Goal: Obtain resource: Obtain resource

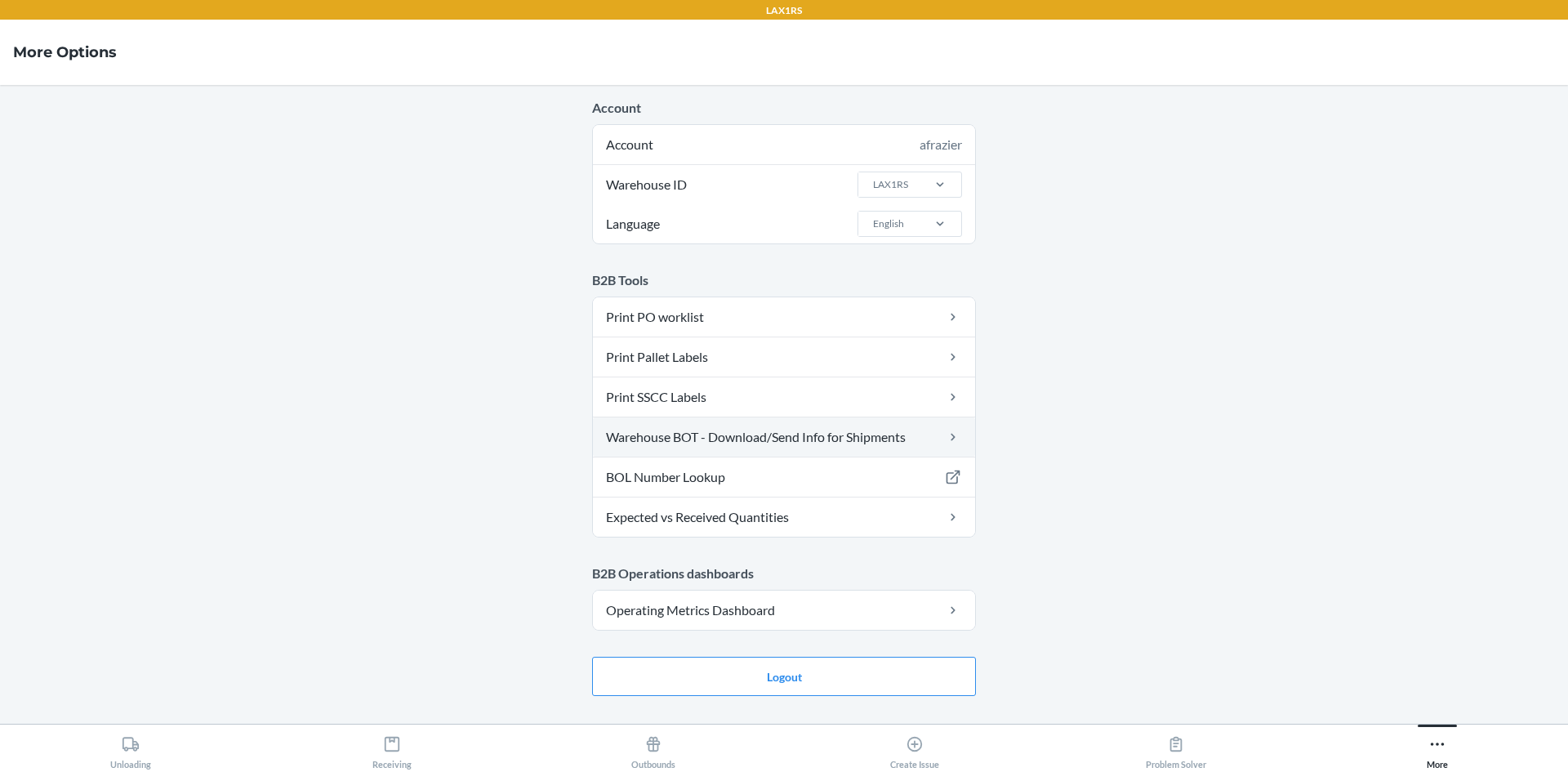
click at [771, 434] on link "Warehouse BOT - Download/Send Info for Shipments" at bounding box center [784, 436] width 382 height 39
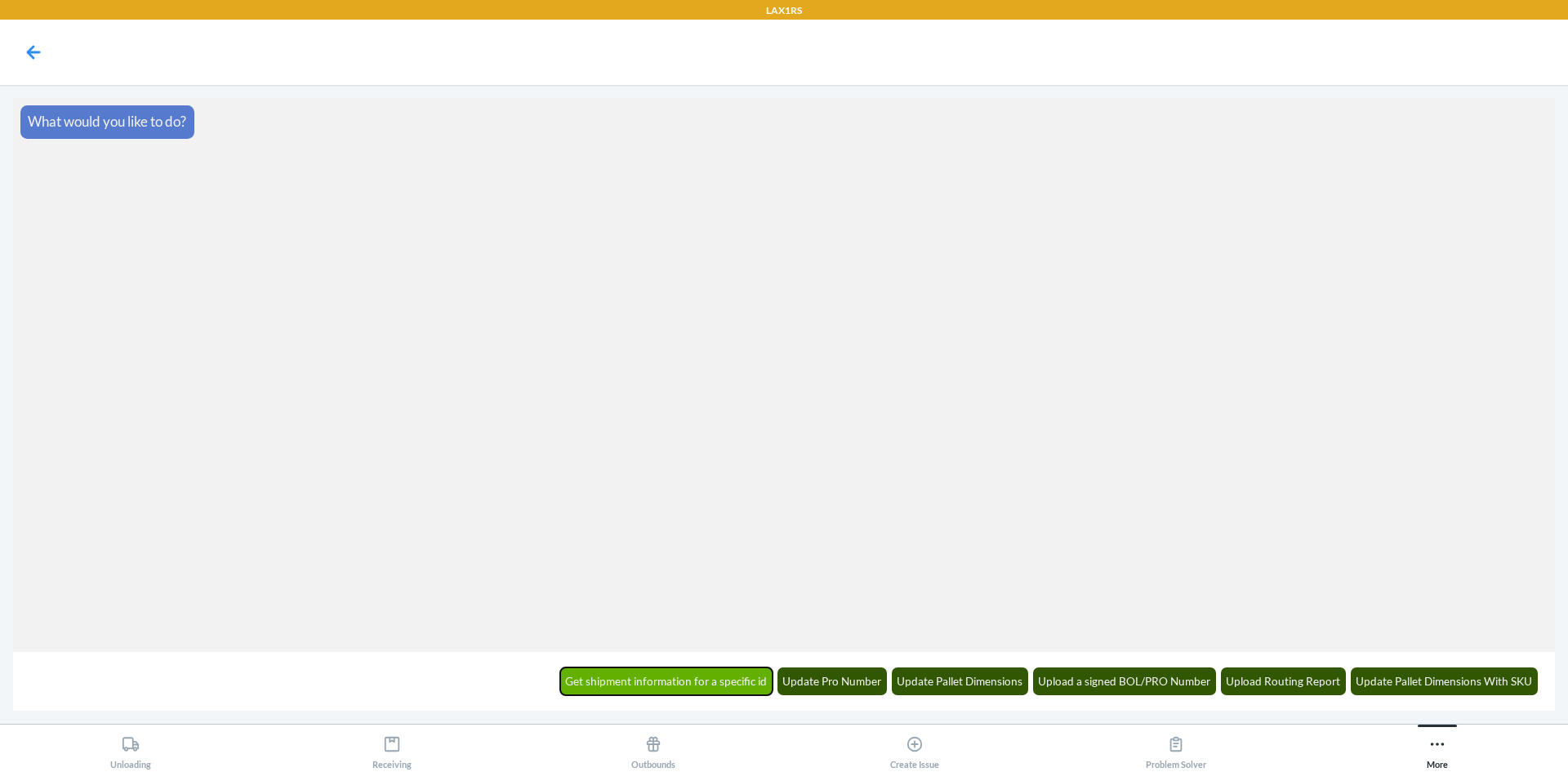
click at [740, 681] on button "Get shipment information for a specific id" at bounding box center [667, 681] width 213 height 27
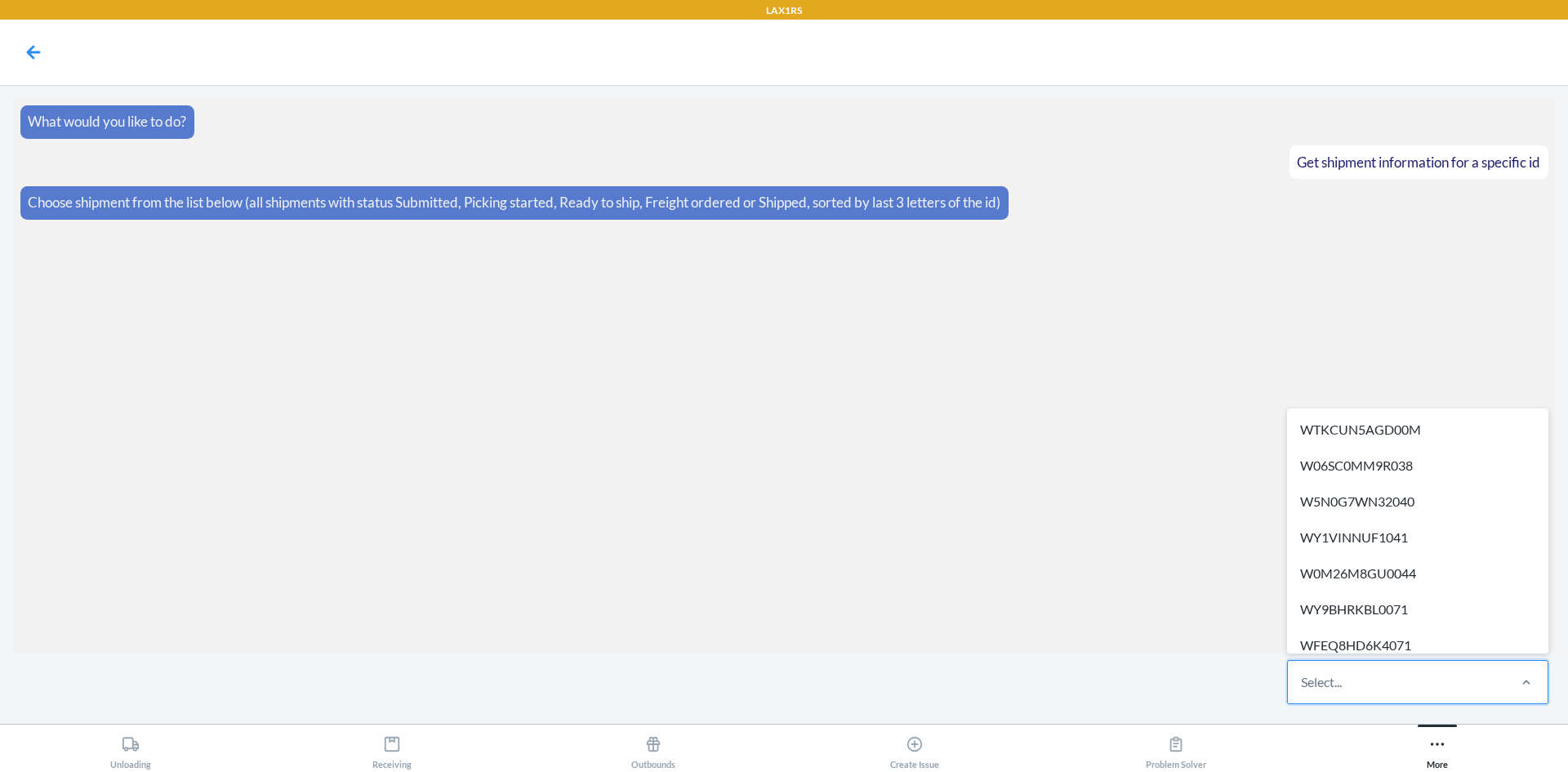
click at [1390, 686] on div "Select..." at bounding box center [1396, 682] width 218 height 43
click at [1302, 686] on input "option WTKCUN5AGD00M focused, 1 of 694. 694 results available. Use Up and Down …" at bounding box center [1302, 682] width 2 height 20
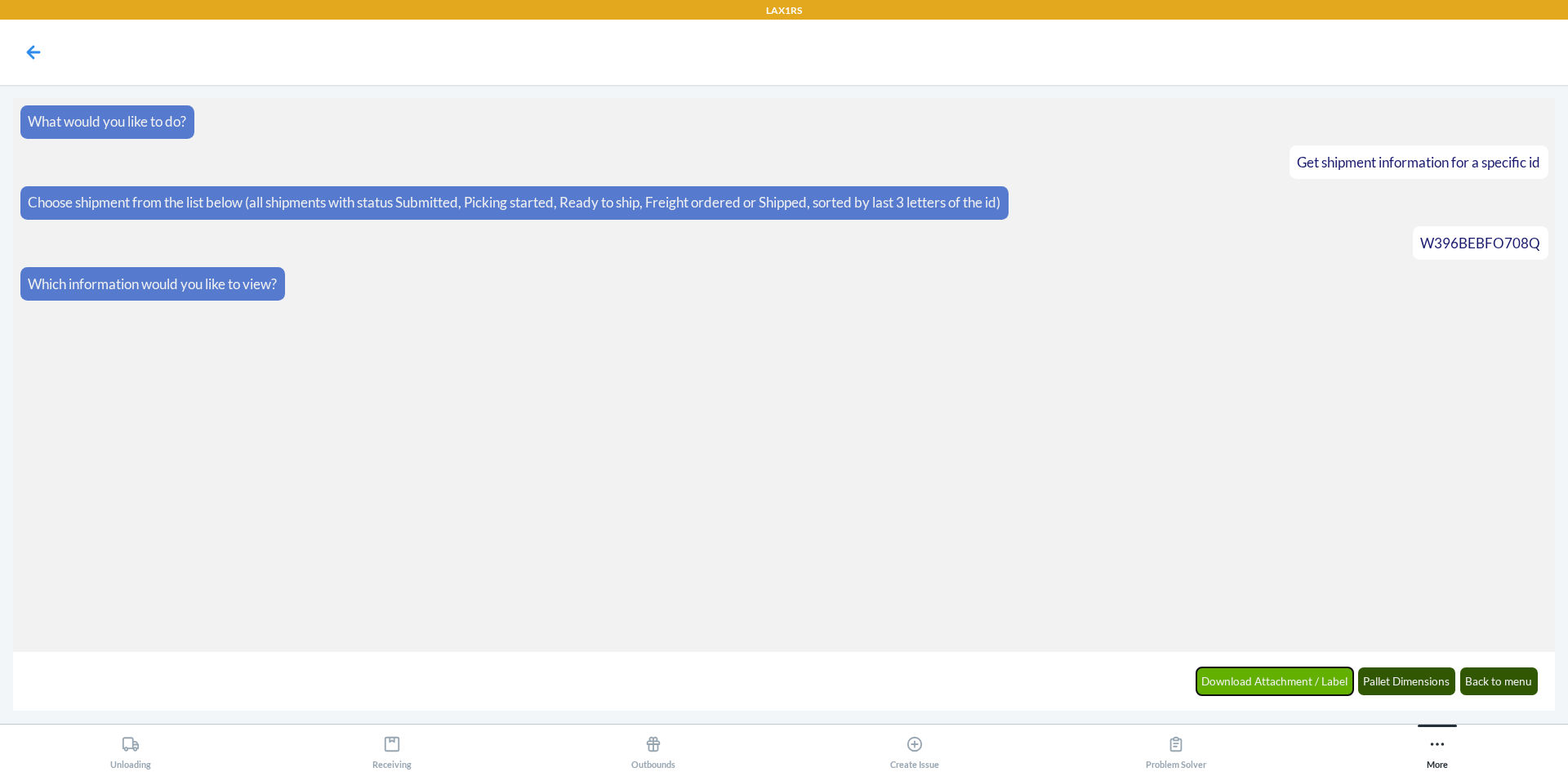
click at [1288, 675] on button "Download Attachment / Label" at bounding box center [1275, 681] width 158 height 27
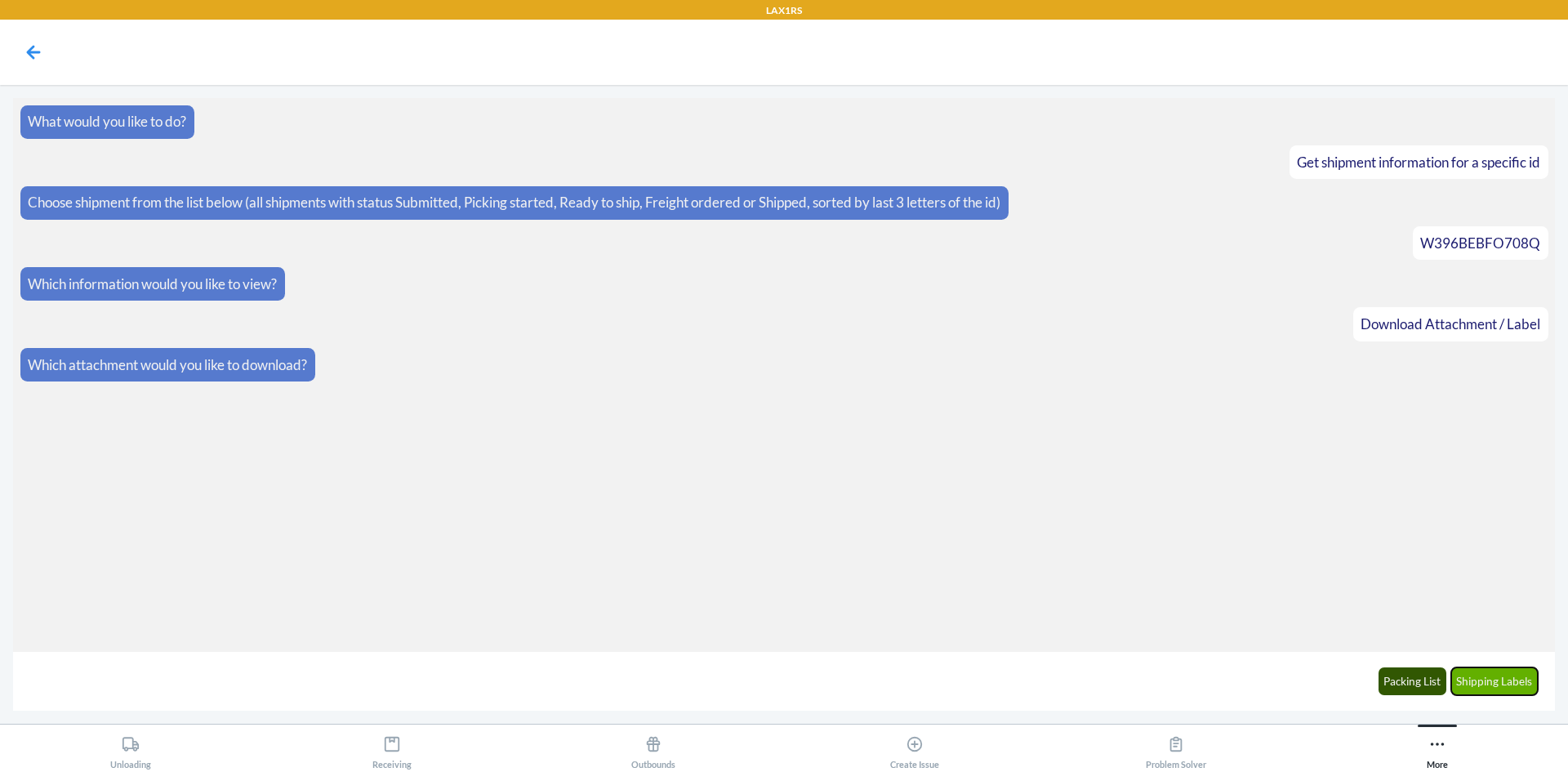
click at [1485, 670] on button "Shipping Labels" at bounding box center [1495, 681] width 87 height 27
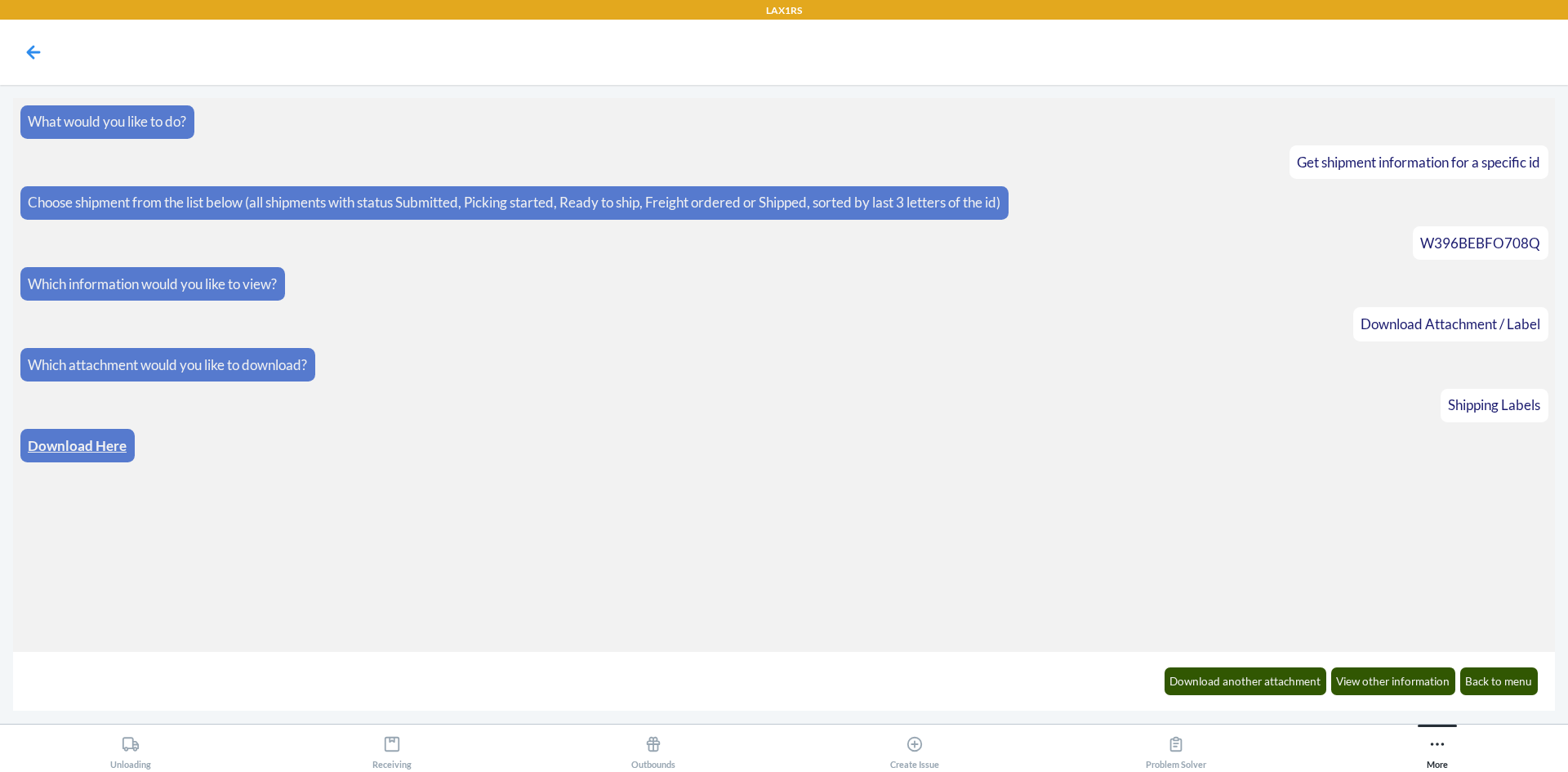
click at [76, 444] on link "Download Here" at bounding box center [76, 445] width 99 height 17
